Goal: Task Accomplishment & Management: Use online tool/utility

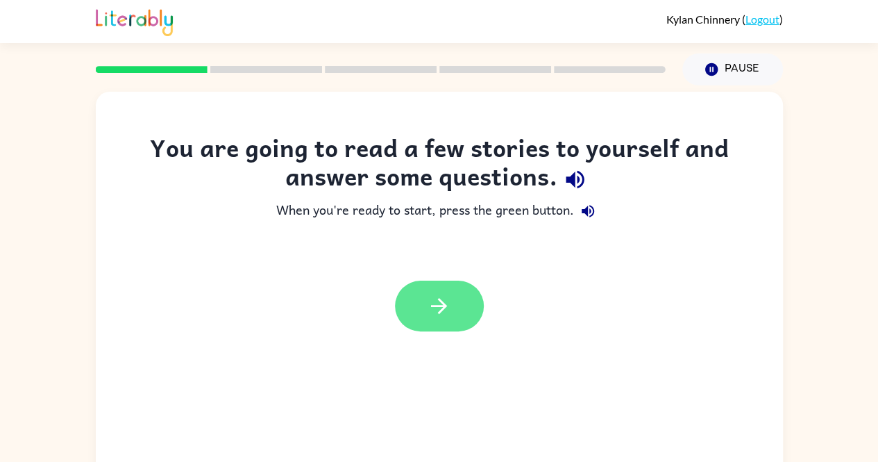
click at [435, 308] on icon "button" at bounding box center [439, 306] width 24 height 24
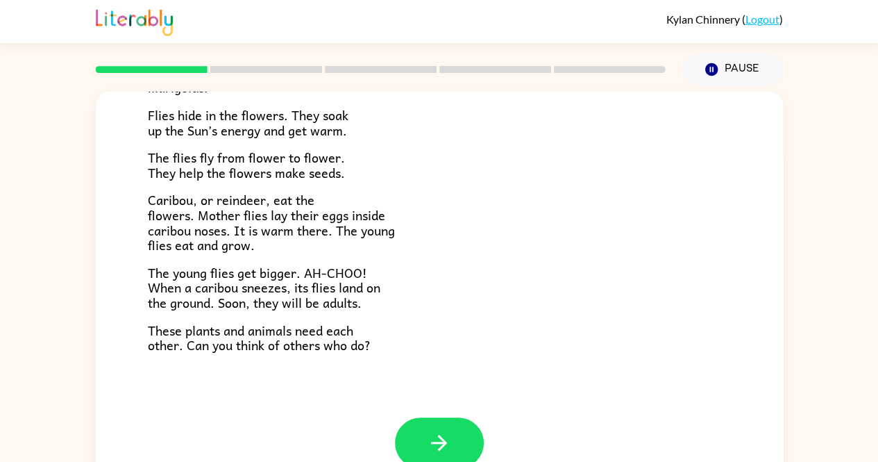
scroll to position [26, 0]
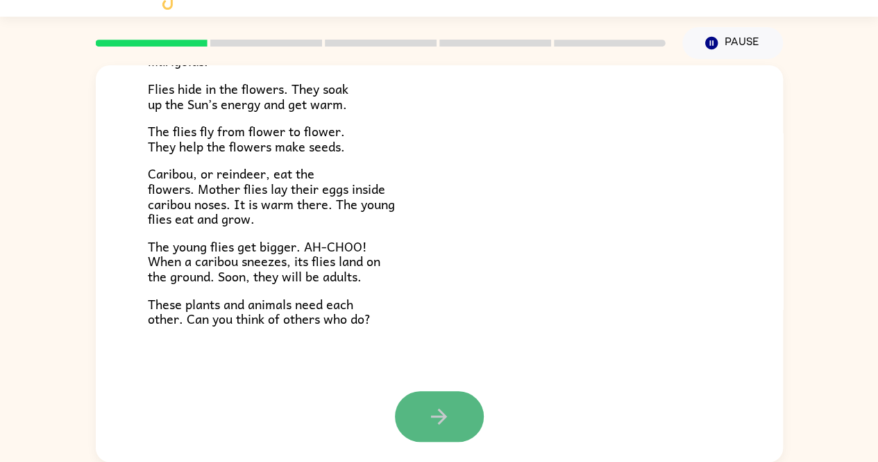
click at [418, 400] on button "button" at bounding box center [439, 416] width 89 height 51
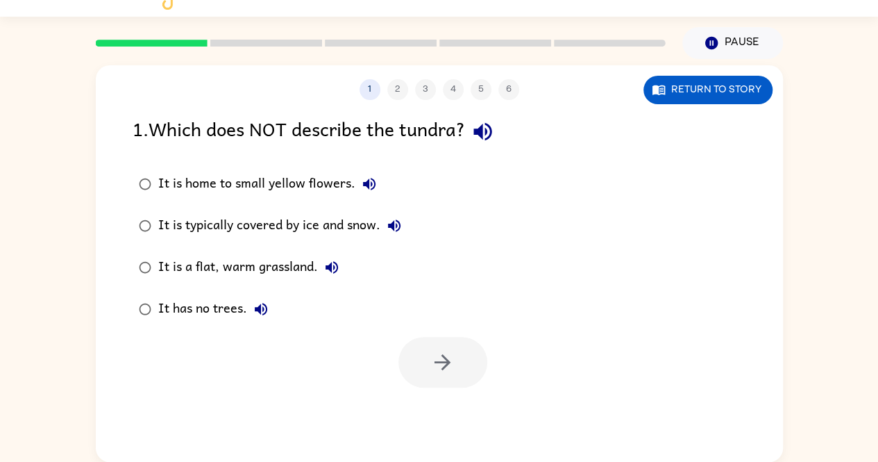
scroll to position [0, 0]
click at [257, 309] on icon "button" at bounding box center [261, 309] width 12 height 12
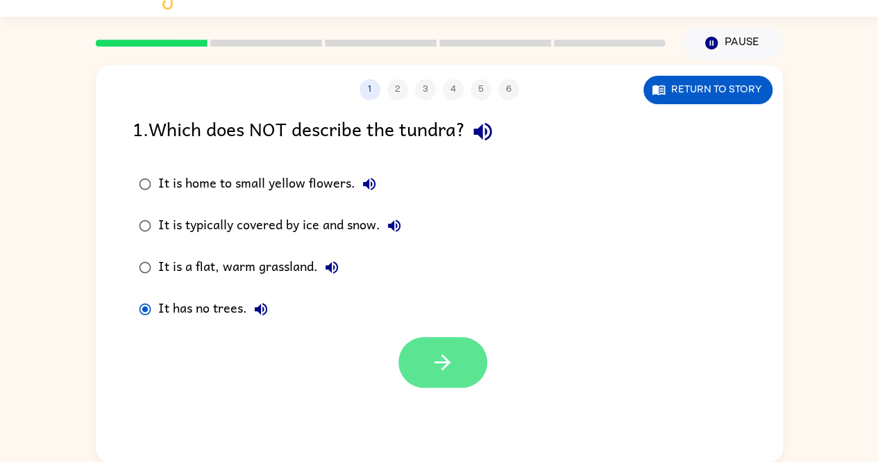
click at [442, 363] on icon "button" at bounding box center [442, 362] width 24 height 24
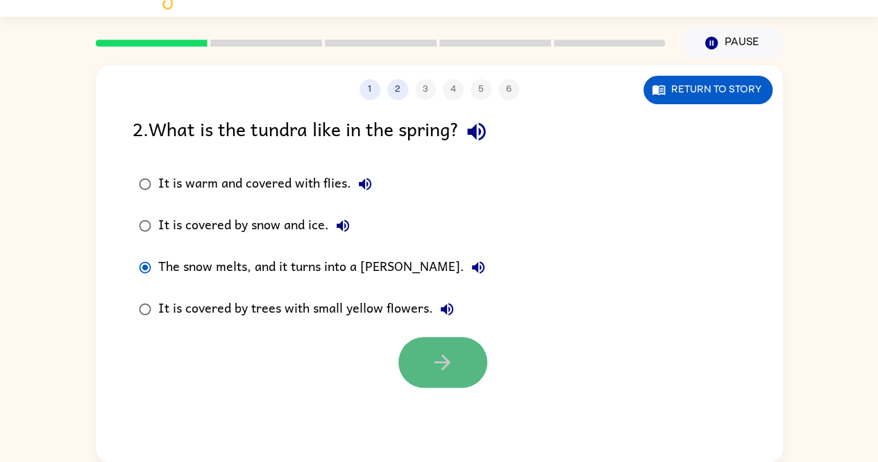
click at [418, 350] on button "button" at bounding box center [442, 362] width 89 height 51
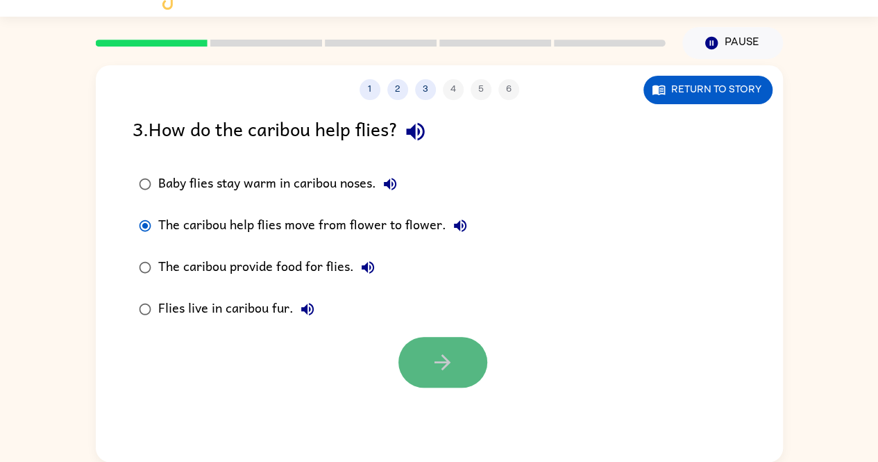
click at [478, 351] on button "button" at bounding box center [442, 362] width 89 height 51
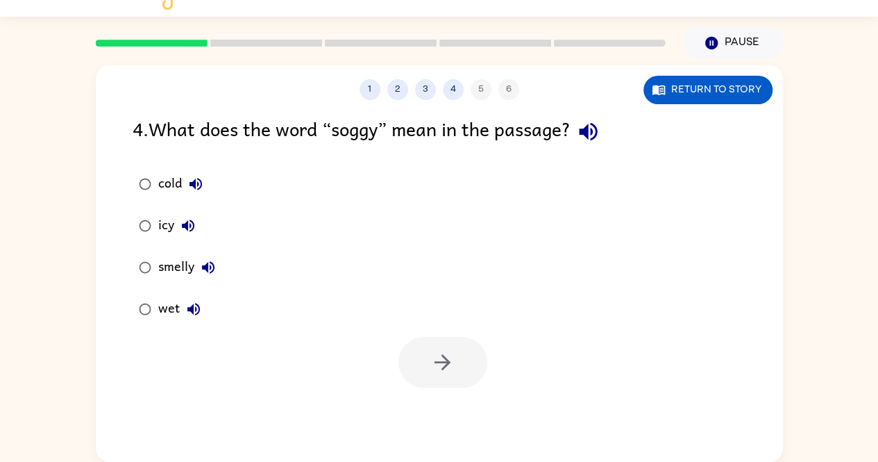
drag, startPoint x: 135, startPoint y: 252, endPoint x: 237, endPoint y: 376, distance: 160.8
click at [237, 376] on div at bounding box center [439, 359] width 687 height 58
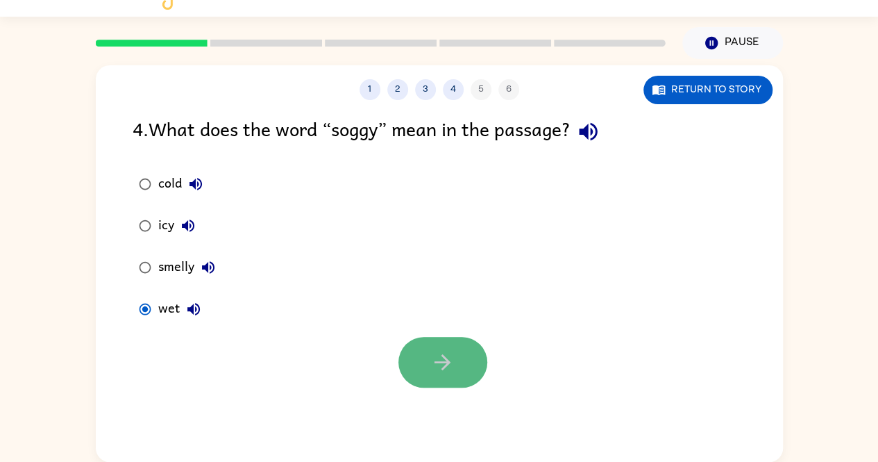
click at [463, 357] on button "button" at bounding box center [442, 362] width 89 height 51
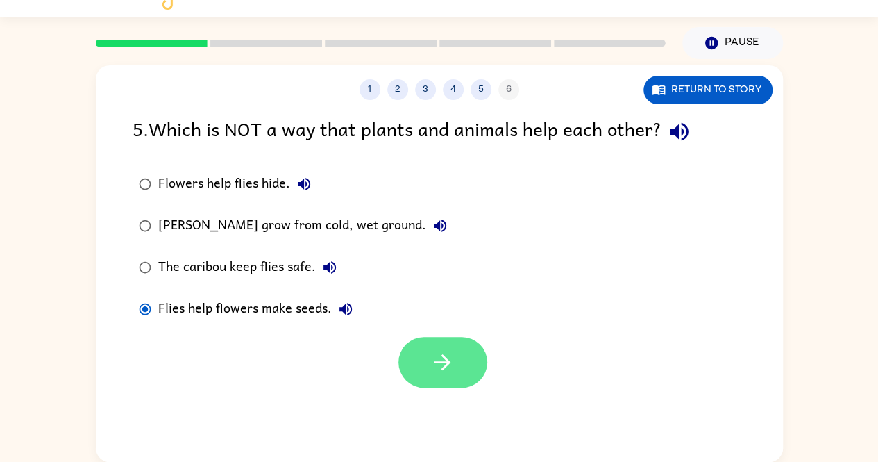
click at [435, 358] on icon "button" at bounding box center [442, 362] width 24 height 24
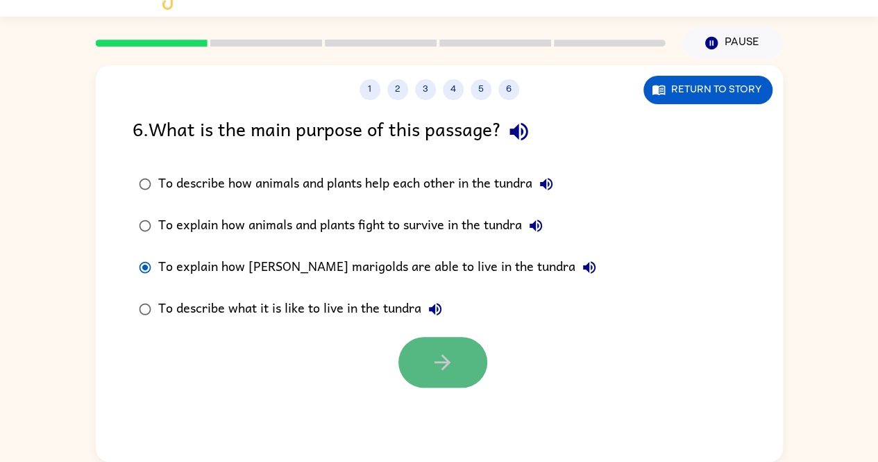
click at [428, 367] on button "button" at bounding box center [442, 362] width 89 height 51
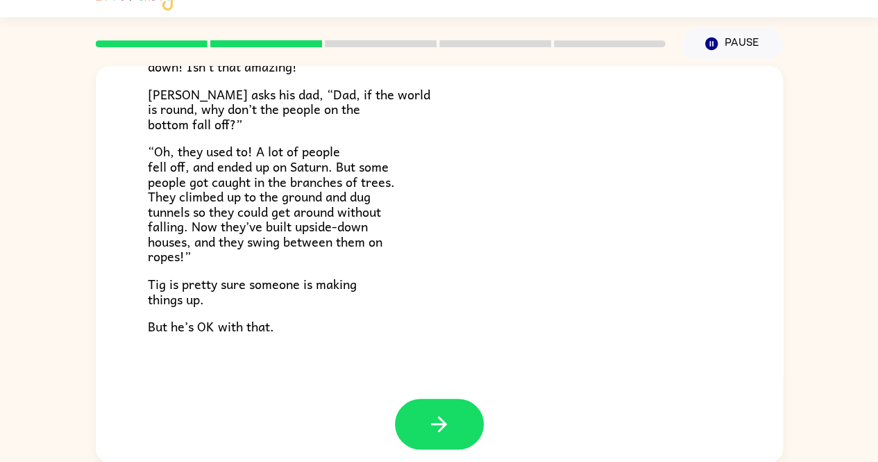
scroll to position [397, 0]
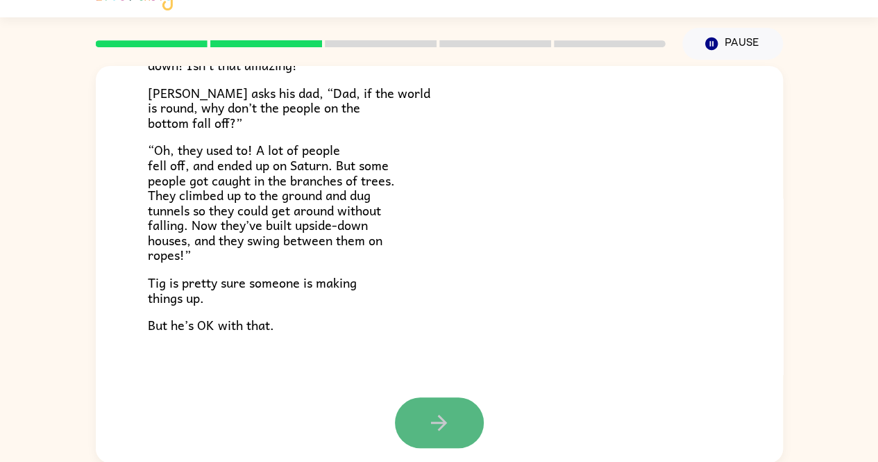
click at [447, 421] on button "button" at bounding box center [439, 422] width 89 height 51
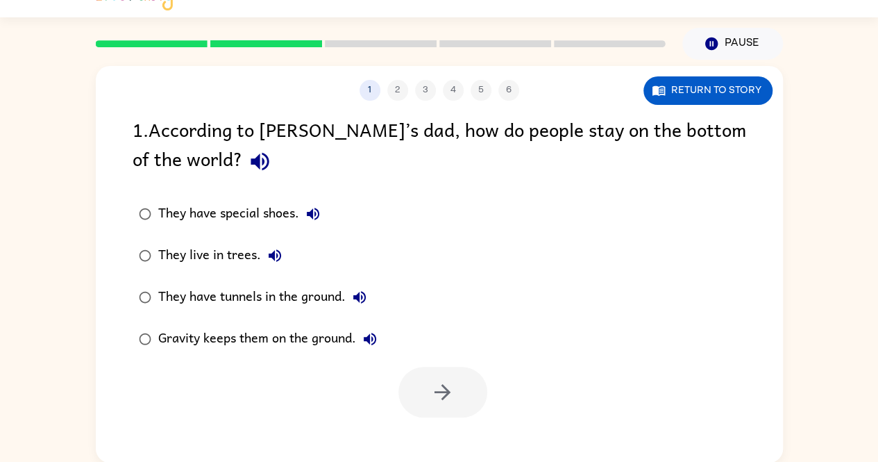
scroll to position [0, 0]
click at [420, 392] on button "button" at bounding box center [442, 392] width 89 height 51
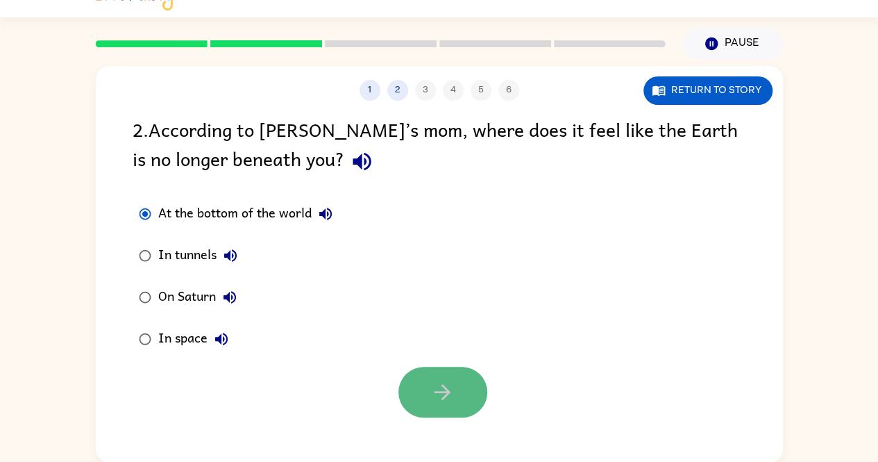
click at [448, 403] on icon "button" at bounding box center [442, 392] width 24 height 24
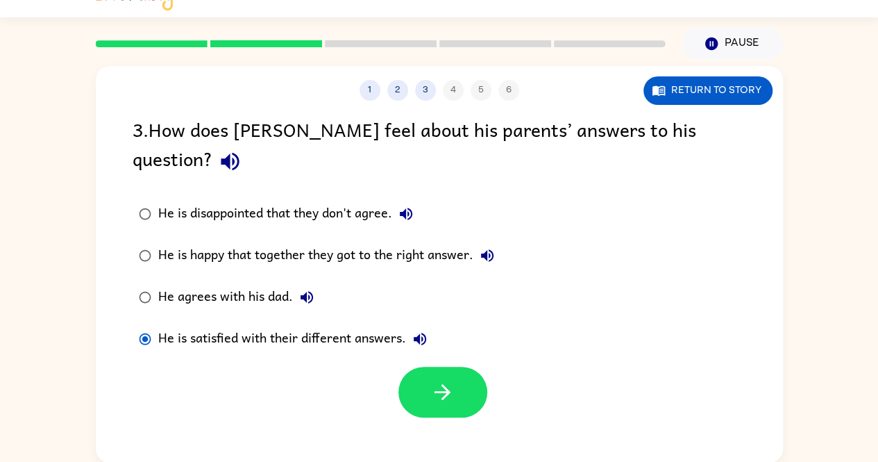
click at [447, 360] on div at bounding box center [439, 389] width 687 height 58
click at [448, 367] on button "button" at bounding box center [442, 392] width 89 height 51
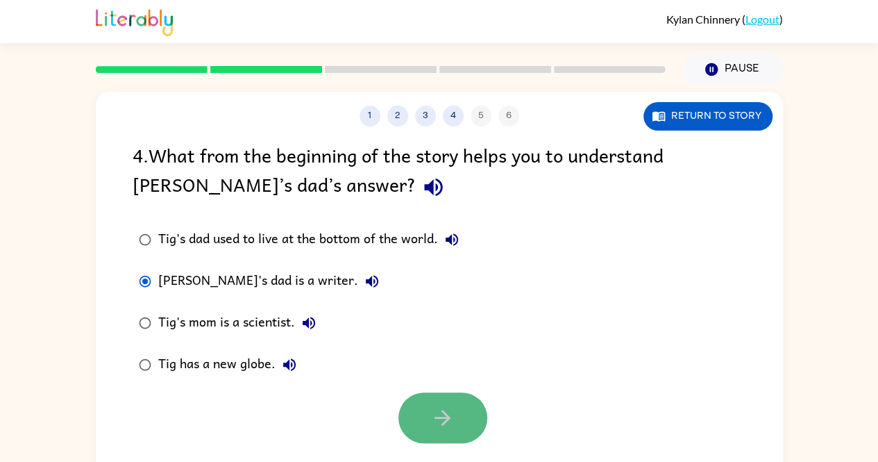
click at [407, 410] on button "button" at bounding box center [442, 417] width 89 height 51
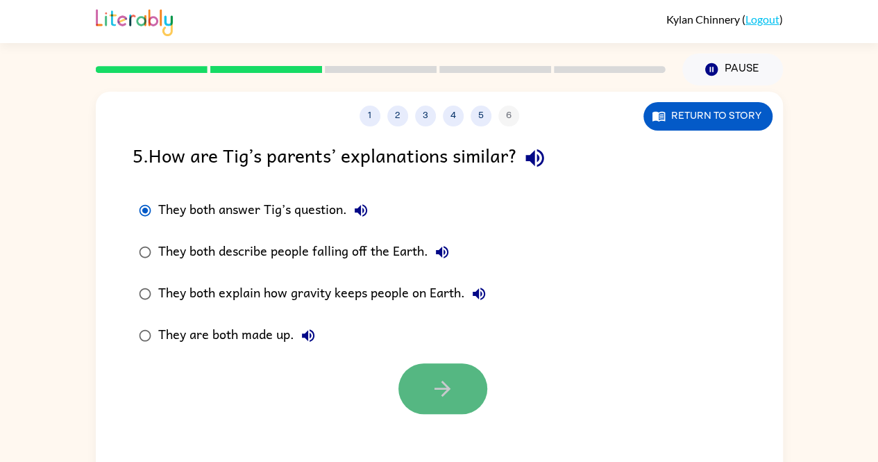
click at [463, 392] on button "button" at bounding box center [442, 388] width 89 height 51
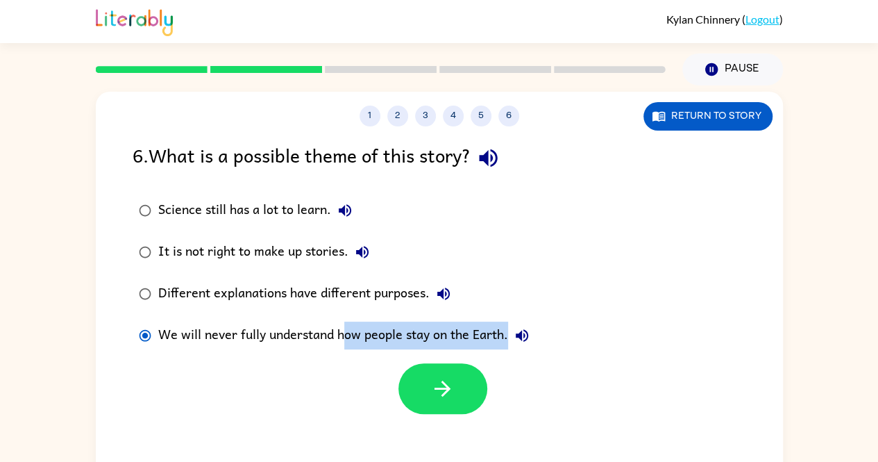
drag, startPoint x: 439, startPoint y: 392, endPoint x: 345, endPoint y: 357, distance: 100.2
click at [345, 357] on div "6 . What is a possible theme of this story? Science still has a lot to learn. I…" at bounding box center [439, 277] width 687 height 274
click at [407, 375] on button "button" at bounding box center [442, 388] width 89 height 51
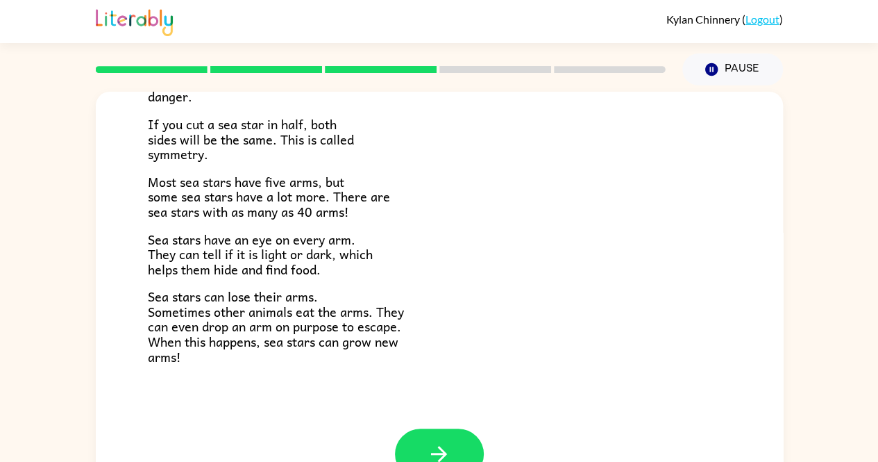
scroll to position [400, 0]
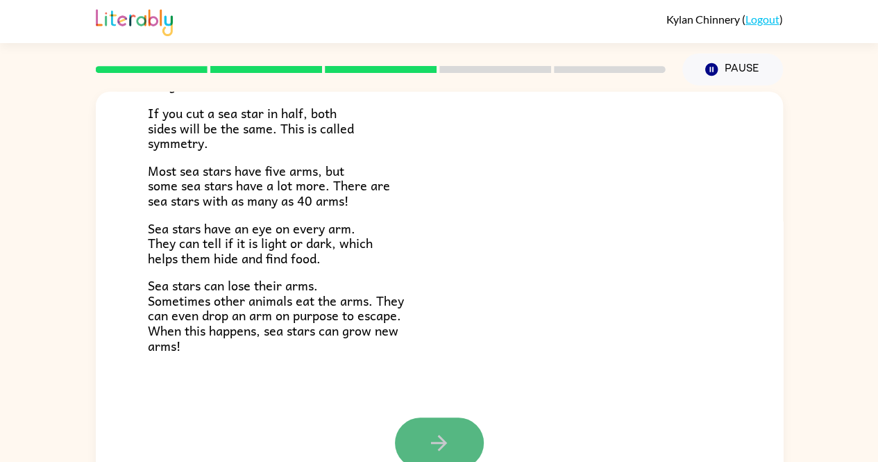
click at [457, 438] on button "button" at bounding box center [439, 442] width 89 height 51
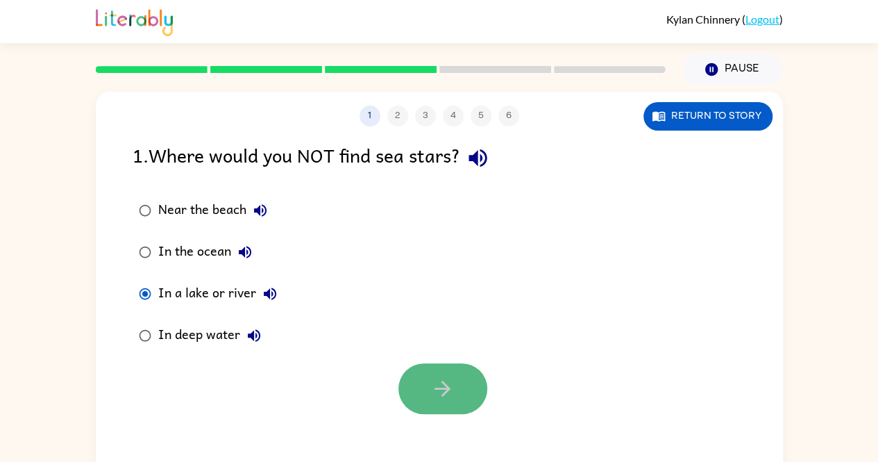
click at [457, 380] on button "button" at bounding box center [442, 388] width 89 height 51
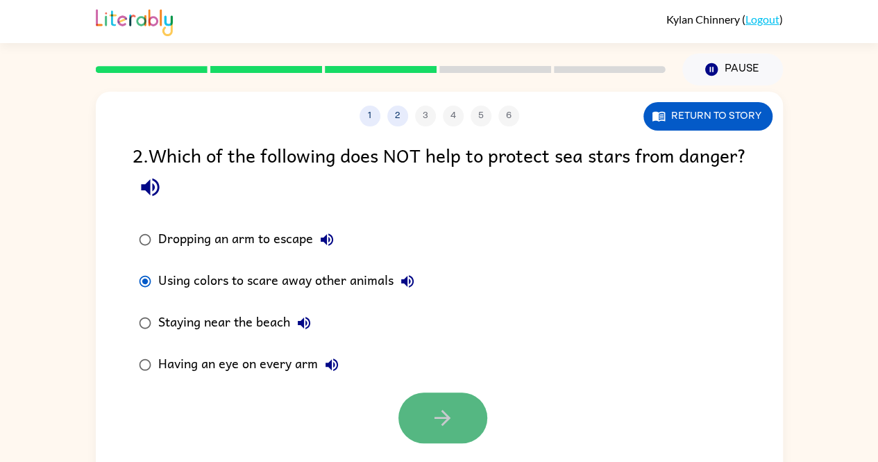
click at [441, 440] on button "button" at bounding box center [442, 417] width 89 height 51
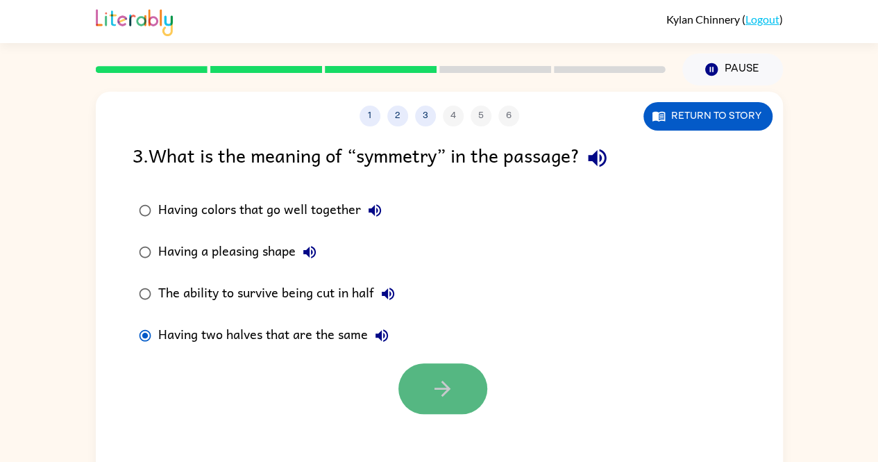
click at [433, 387] on icon "button" at bounding box center [442, 388] width 24 height 24
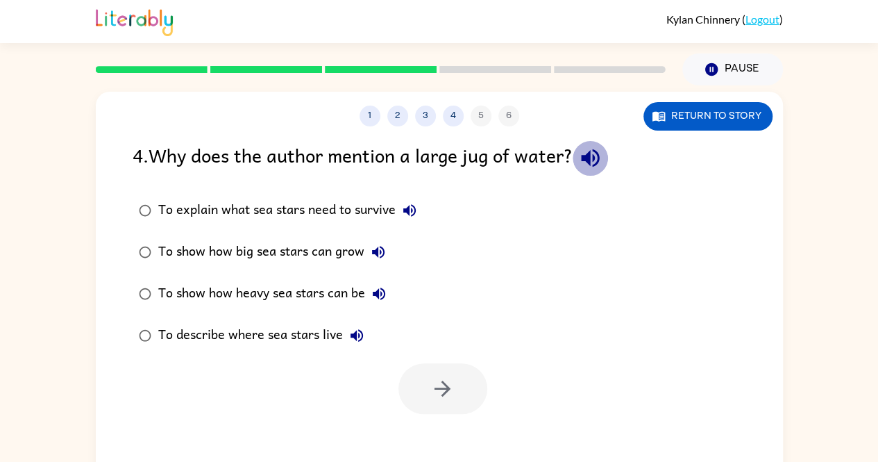
click at [589, 152] on icon "button" at bounding box center [590, 158] width 24 height 24
click at [412, 206] on icon "button" at bounding box center [409, 210] width 17 height 17
click at [411, 213] on icon "button" at bounding box center [409, 210] width 17 height 17
click at [378, 249] on icon "button" at bounding box center [378, 252] width 12 height 12
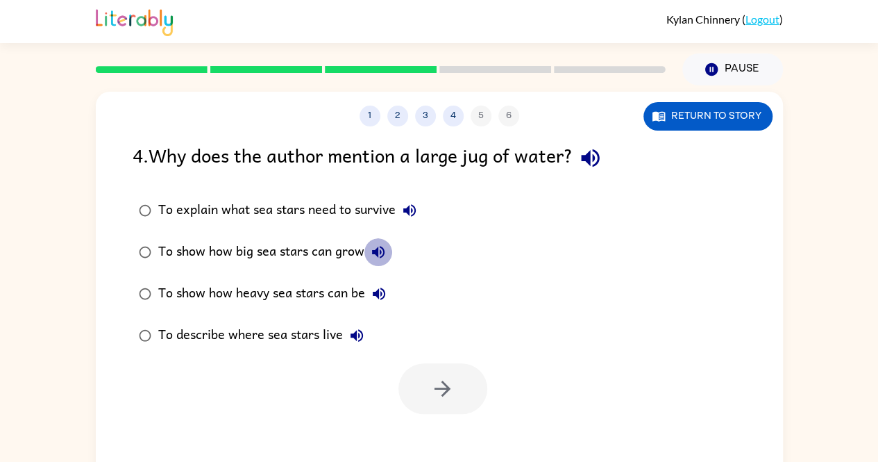
click at [379, 248] on icon "button" at bounding box center [378, 252] width 17 height 17
click at [380, 283] on button "To show how heavy sea stars can be" at bounding box center [379, 294] width 28 height 28
click at [356, 333] on icon "button" at bounding box center [356, 335] width 17 height 17
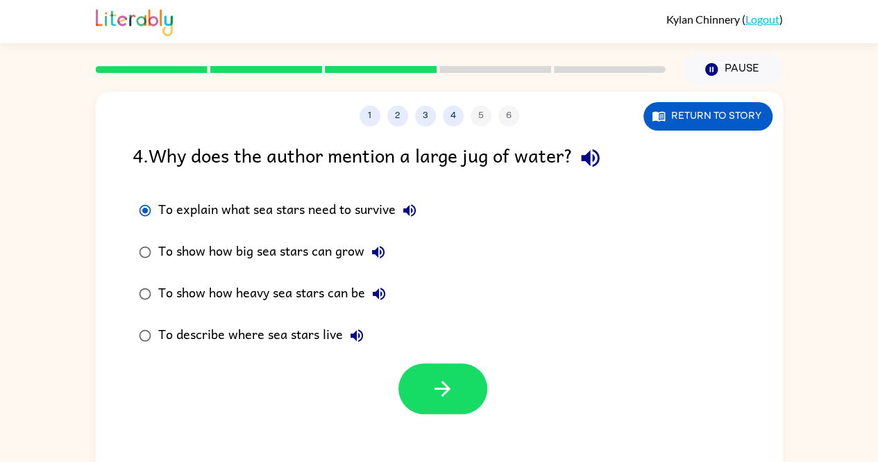
click at [158, 253] on div "To show how big sea stars can grow" at bounding box center [275, 252] width 234 height 28
click at [469, 381] on button "button" at bounding box center [442, 388] width 89 height 51
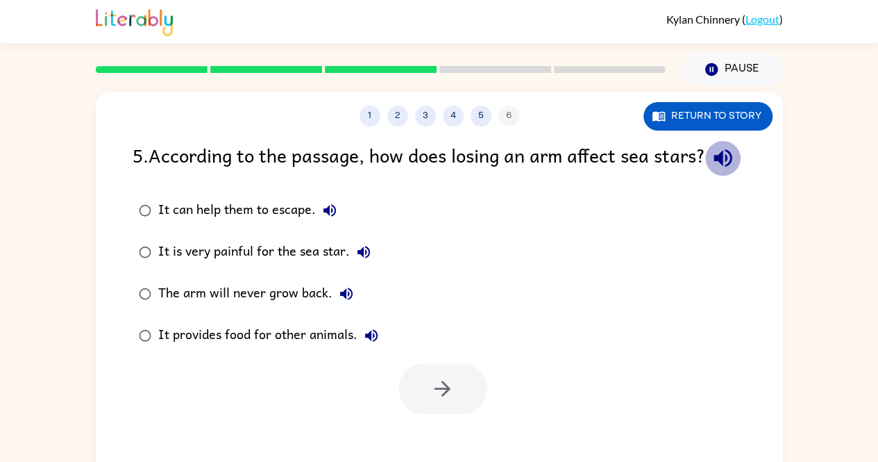
click at [711, 170] on icon "button" at bounding box center [723, 158] width 24 height 24
click at [714, 167] on icon "button" at bounding box center [723, 158] width 18 height 18
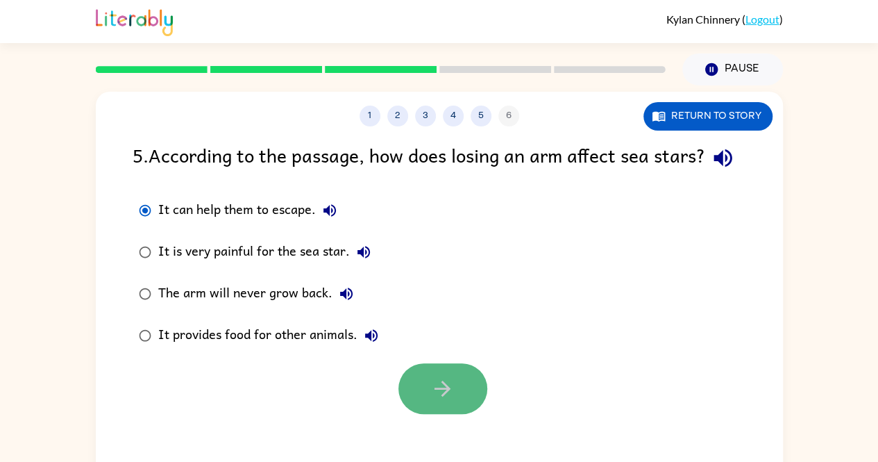
click at [471, 414] on button "button" at bounding box center [442, 388] width 89 height 51
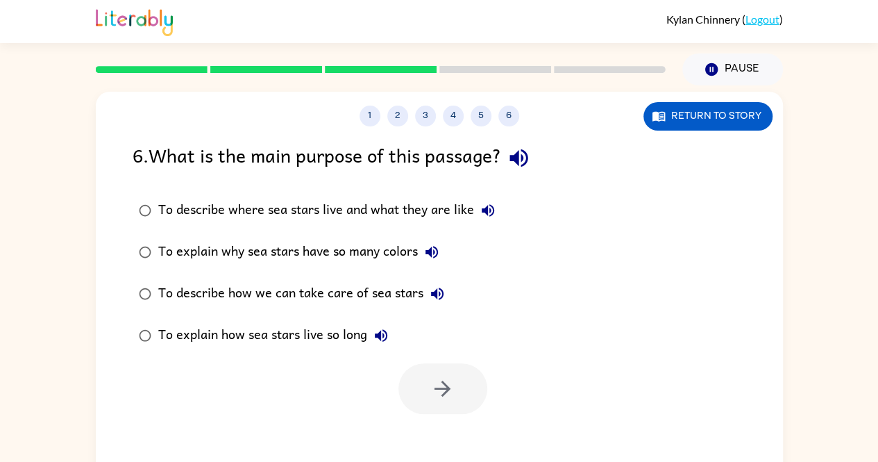
click at [158, 234] on label "To explain why sea stars have so many colors" at bounding box center [317, 252] width 384 height 42
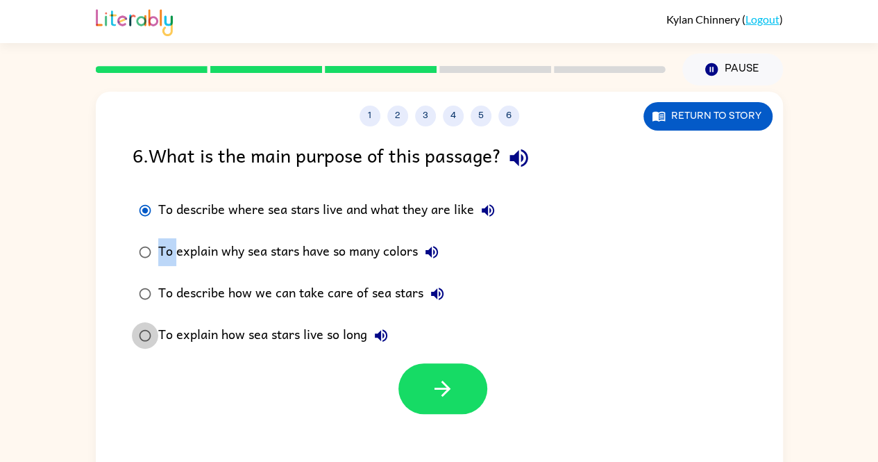
click at [163, 329] on label "To explain how sea stars live so long" at bounding box center [317, 335] width 384 height 42
click at [417, 381] on button "button" at bounding box center [442, 388] width 89 height 51
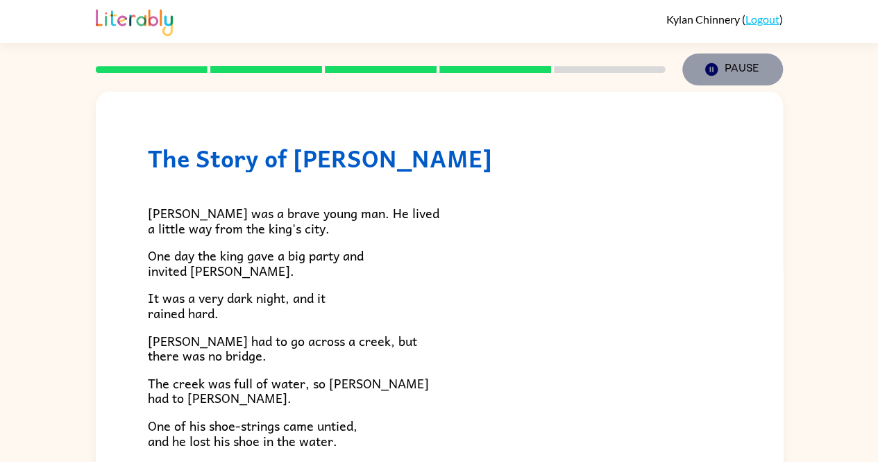
click at [743, 65] on button "Pause Pause" at bounding box center [732, 69] width 101 height 32
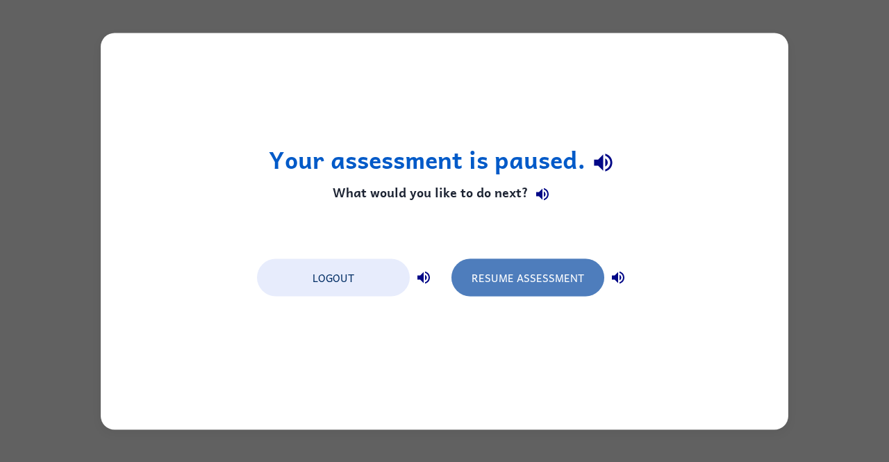
click at [519, 275] on button "Resume Assessment" at bounding box center [527, 276] width 153 height 37
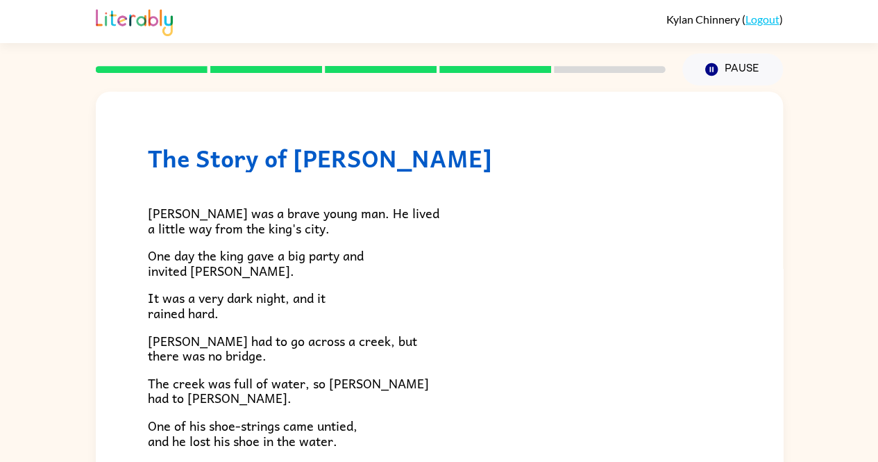
click at [152, 18] on img at bounding box center [134, 21] width 77 height 31
